Goal: Obtain resource: Download file/media

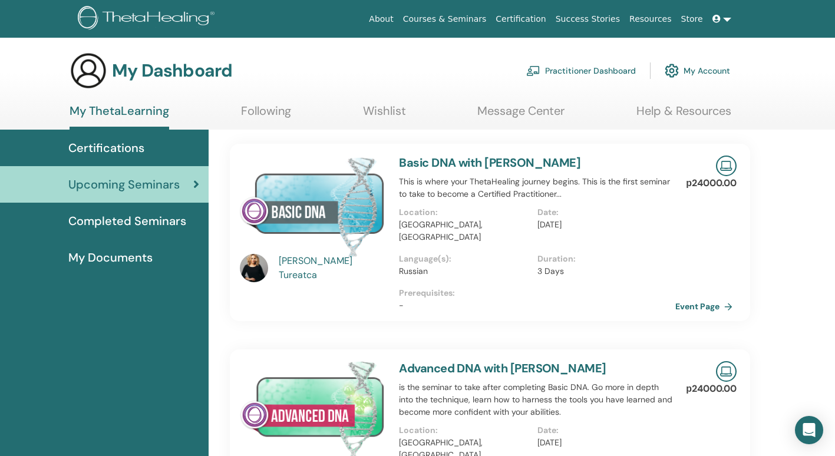
click at [117, 112] on link "My ThetaLearning" at bounding box center [120, 117] width 100 height 26
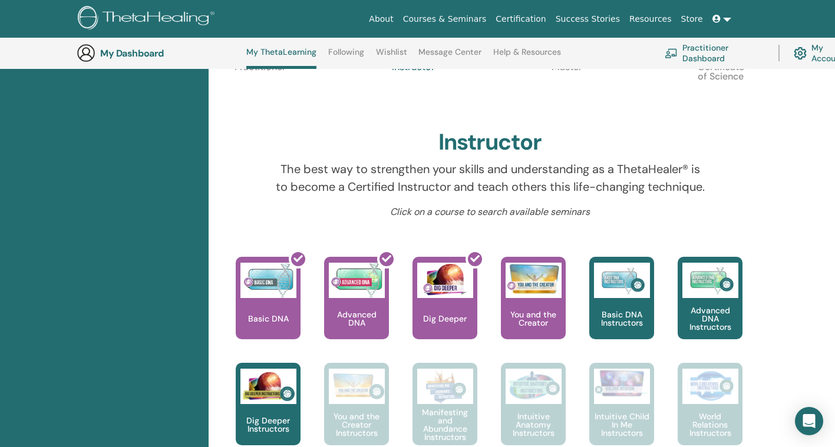
scroll to position [90, 0]
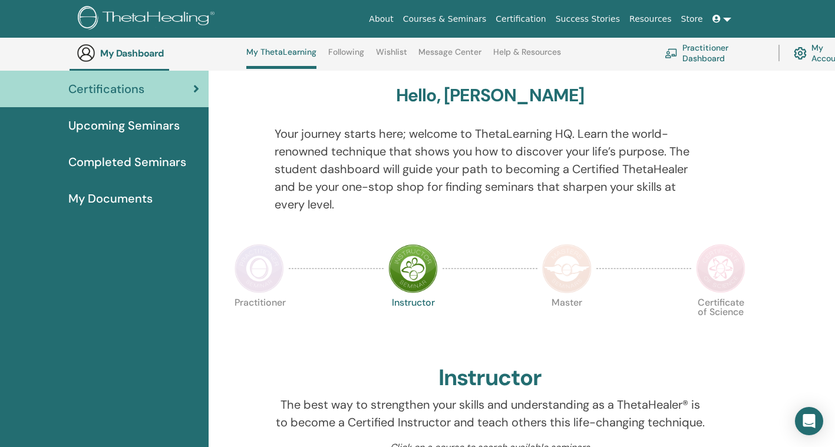
click at [139, 198] on span "My Documents" at bounding box center [110, 199] width 84 height 18
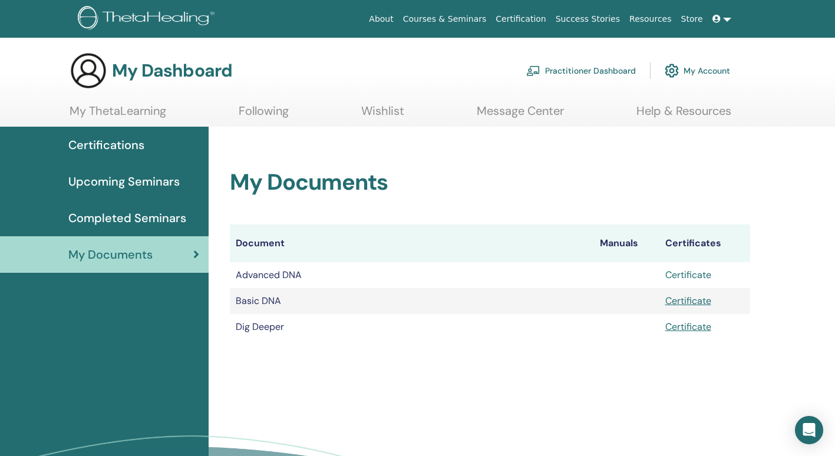
click at [686, 274] on link "Certificate" at bounding box center [688, 275] width 46 height 12
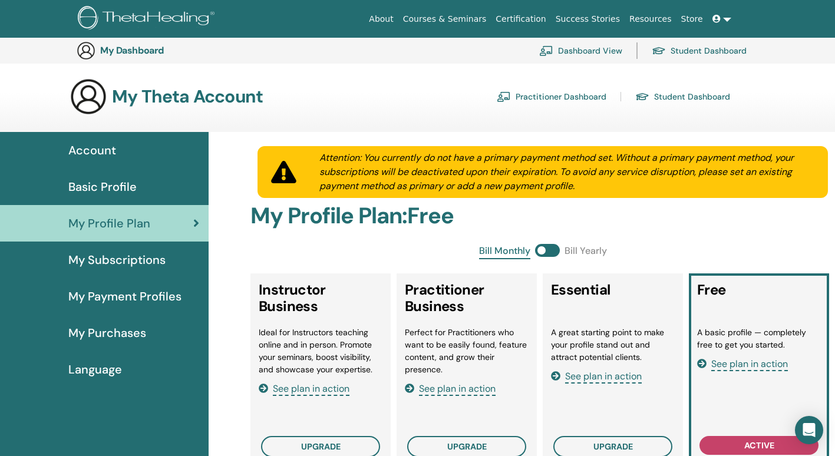
scroll to position [144, 0]
